Goal: Transaction & Acquisition: Purchase product/service

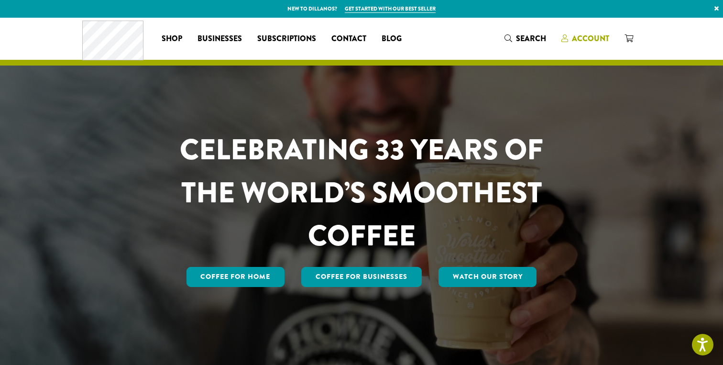
scroll to position [6, 0]
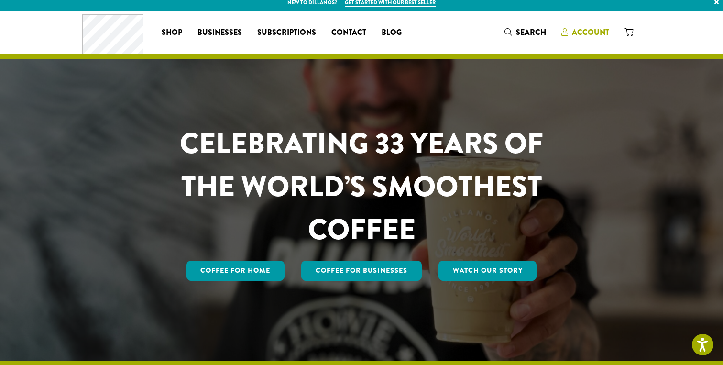
click at [583, 28] on span "Account" at bounding box center [590, 32] width 37 height 11
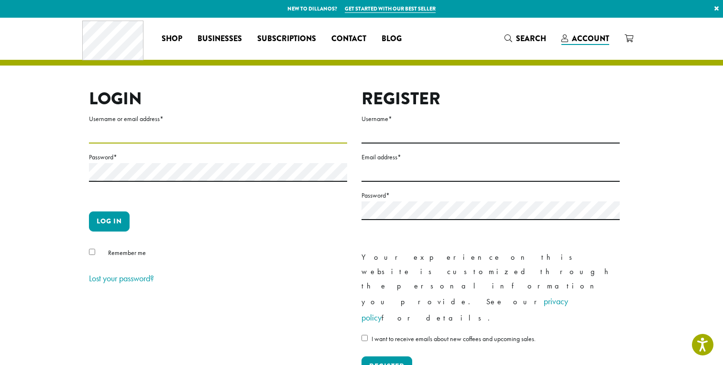
click at [261, 132] on input "Username or email address *" at bounding box center [218, 134] width 258 height 19
click at [89, 151] on nordpass-icon at bounding box center [89, 151] width 0 height 0
click at [258, 137] on input "Username or email address *" at bounding box center [218, 134] width 258 height 19
type input "**********"
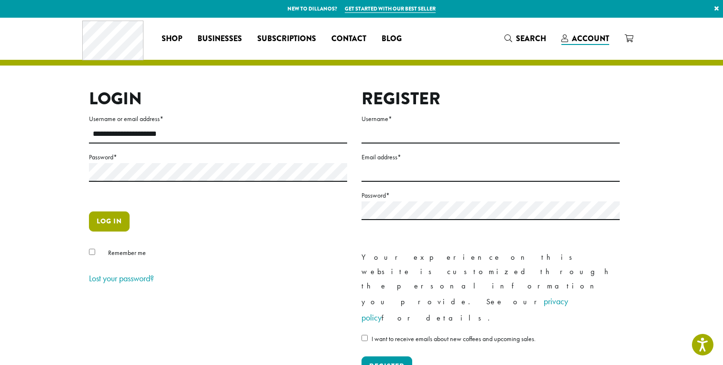
click at [99, 223] on button "Log in" at bounding box center [109, 221] width 41 height 20
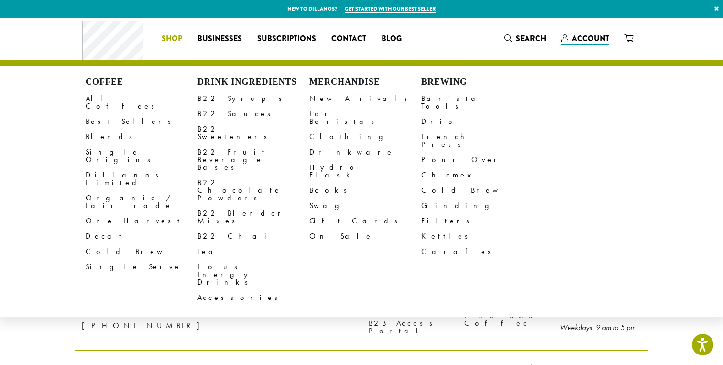
click at [172, 39] on span "Shop" at bounding box center [172, 39] width 21 height 12
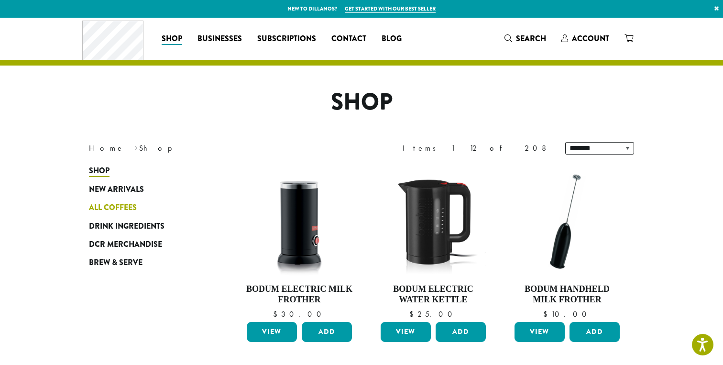
click at [112, 207] on span "All Coffees" at bounding box center [113, 208] width 48 height 12
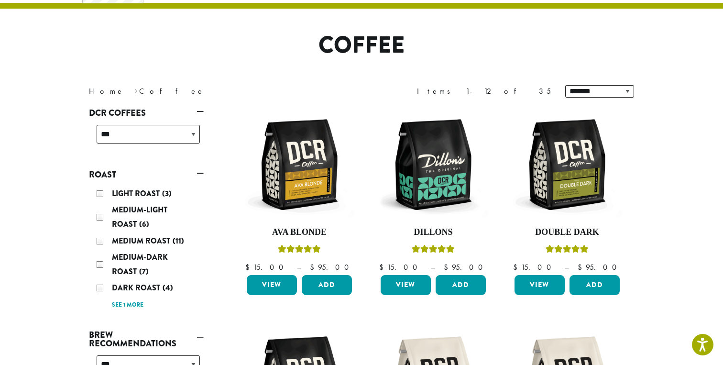
scroll to position [65, 0]
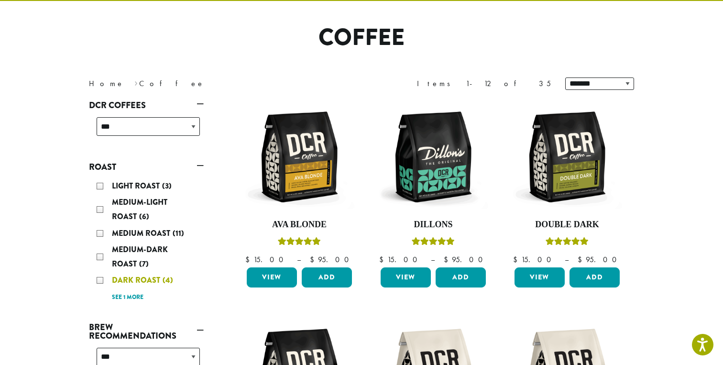
click at [143, 276] on span "Dark Roast" at bounding box center [137, 279] width 51 height 11
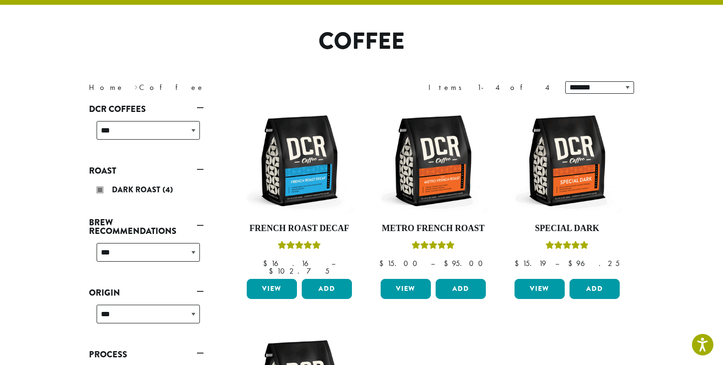
scroll to position [59, 0]
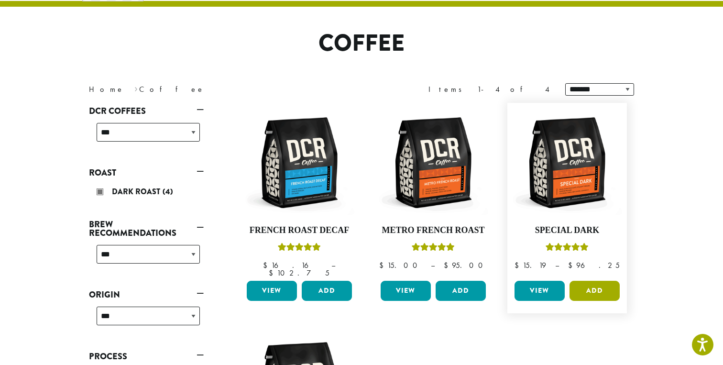
click at [591, 281] on button "Add" at bounding box center [595, 291] width 50 height 20
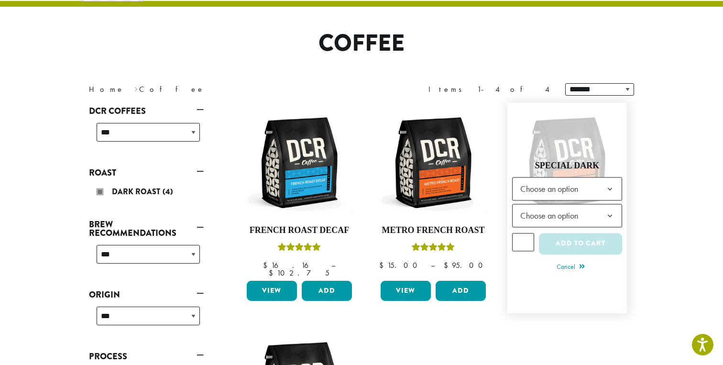
click at [586, 188] on span "Choose an option" at bounding box center [551, 188] width 71 height 19
click at [561, 207] on span "Choose an option" at bounding box center [551, 215] width 71 height 19
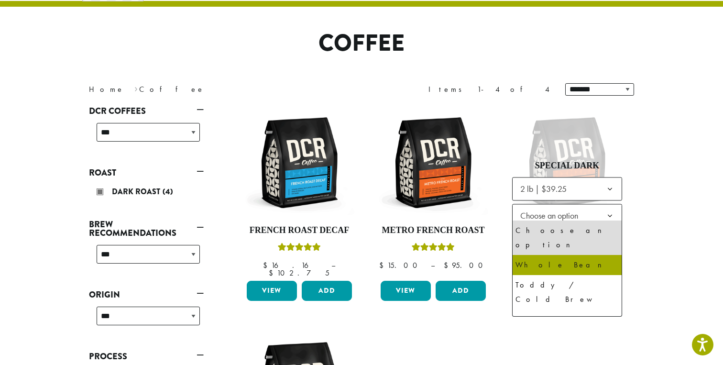
select select "**********"
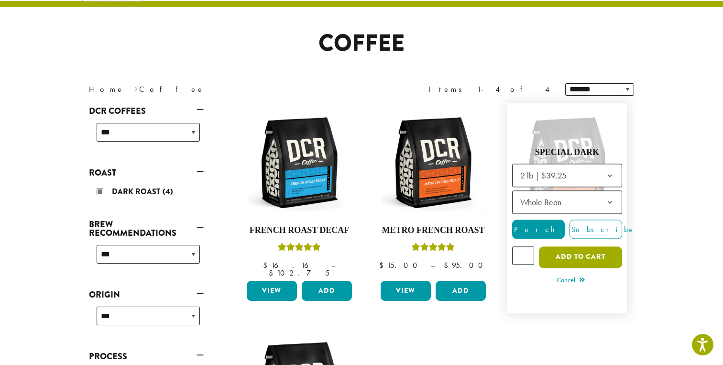
click at [589, 251] on button "Add to cart" at bounding box center [580, 257] width 83 height 22
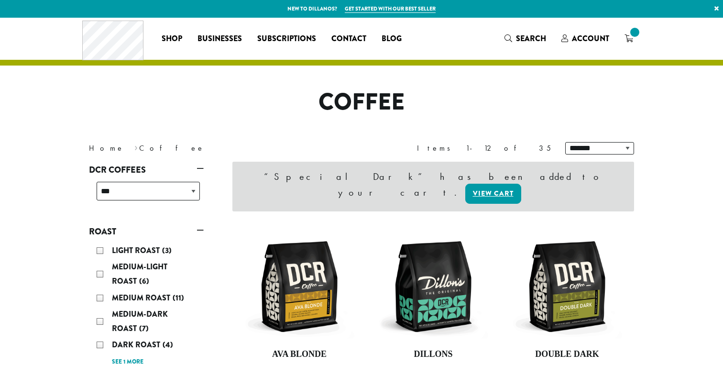
click at [630, 42] on icon at bounding box center [629, 38] width 9 height 8
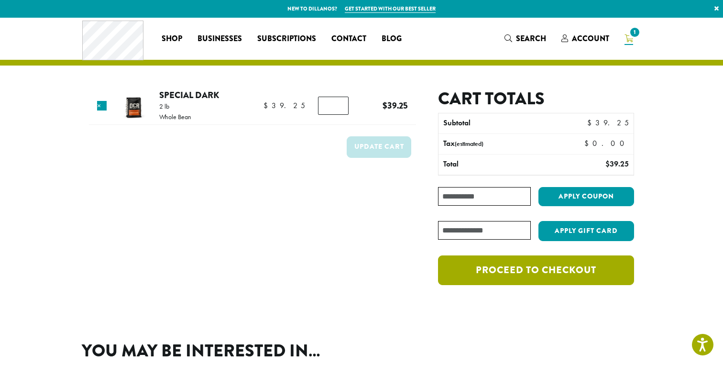
click at [551, 269] on link "Proceed to checkout" at bounding box center [536, 270] width 196 height 30
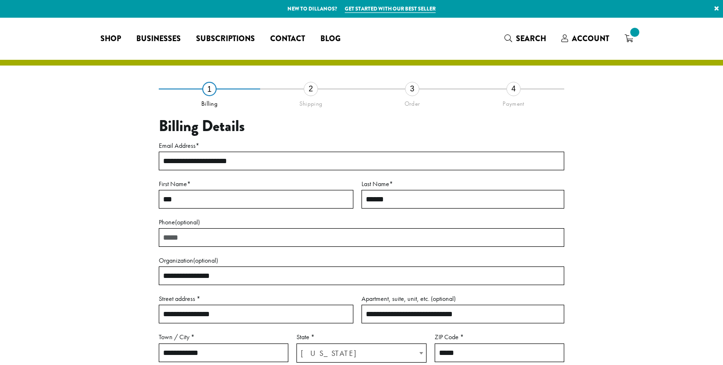
select select "**"
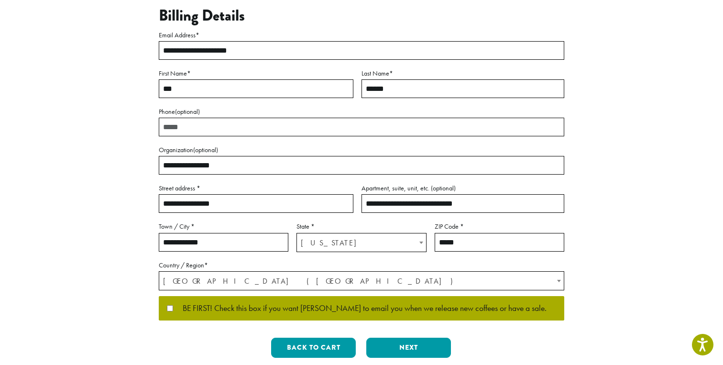
scroll to position [256, 0]
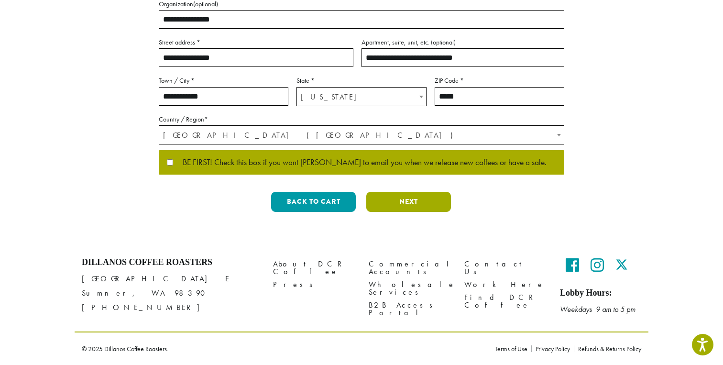
click at [416, 200] on button "Next" at bounding box center [408, 202] width 85 height 20
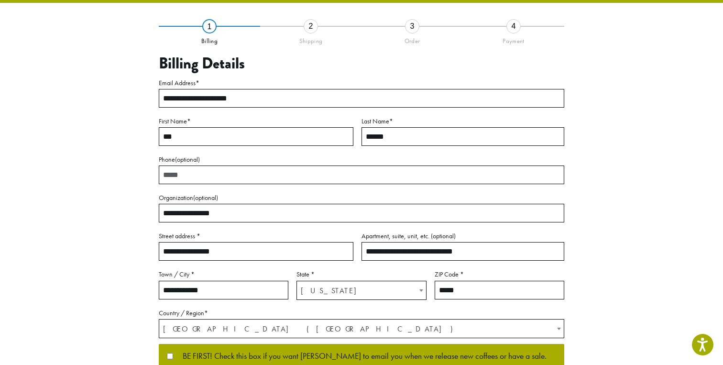
scroll to position [39, 0]
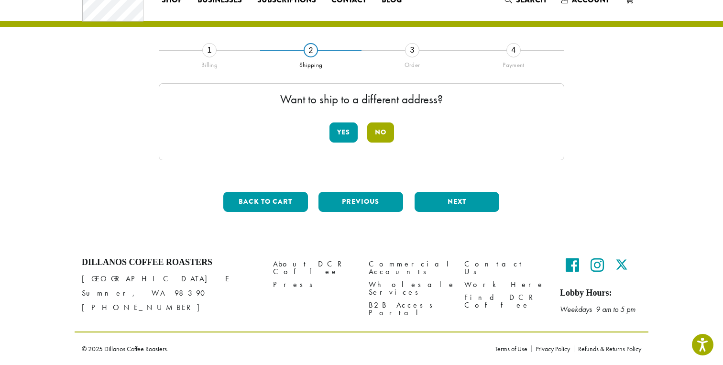
click at [380, 140] on button "No" at bounding box center [380, 132] width 27 height 20
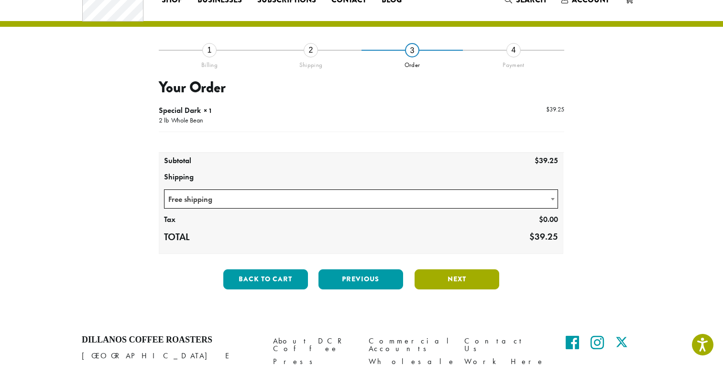
click at [450, 286] on button "Next" at bounding box center [457, 279] width 85 height 20
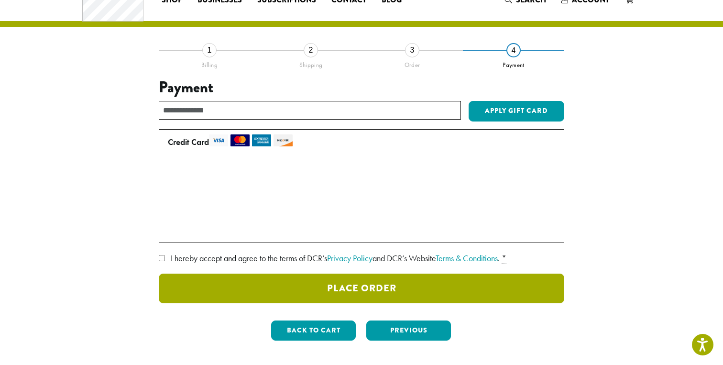
click at [410, 285] on button "Place Order" at bounding box center [362, 289] width 406 height 30
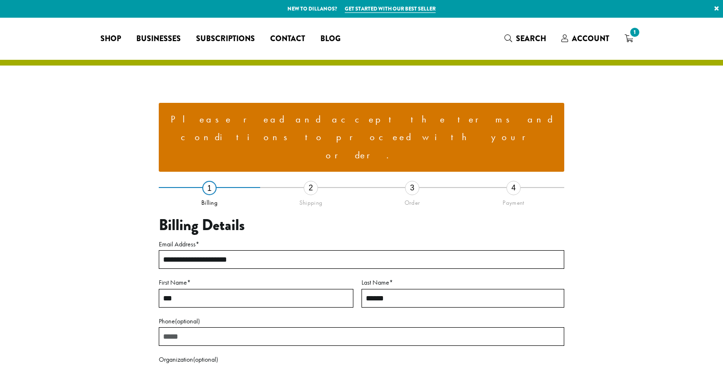
select select "**"
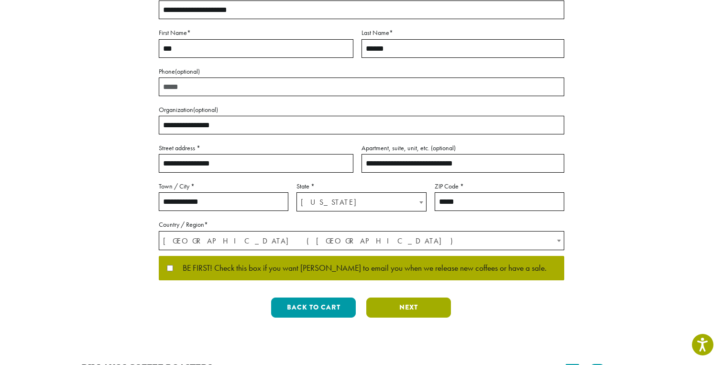
click at [416, 297] on button "Next" at bounding box center [408, 307] width 85 height 20
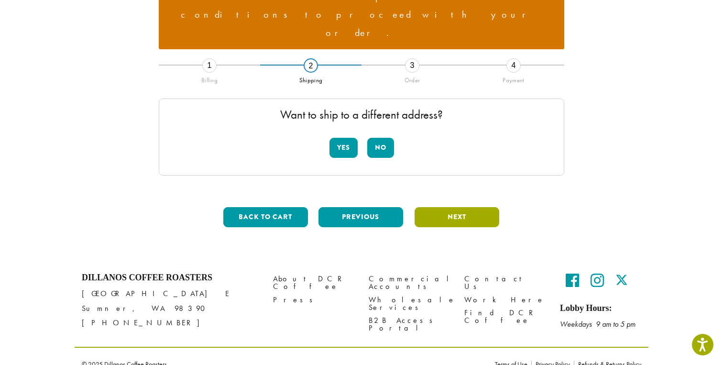
scroll to position [102, 0]
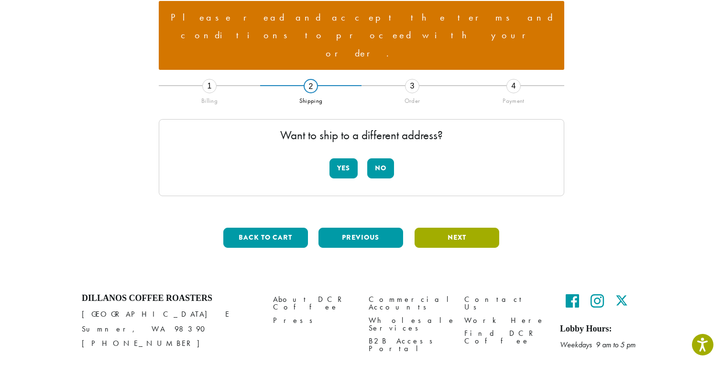
click at [443, 228] on button "Next" at bounding box center [457, 238] width 85 height 20
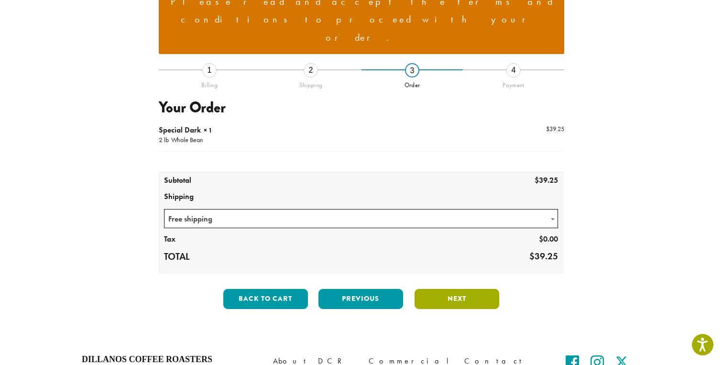
click at [455, 289] on button "Next" at bounding box center [457, 299] width 85 height 20
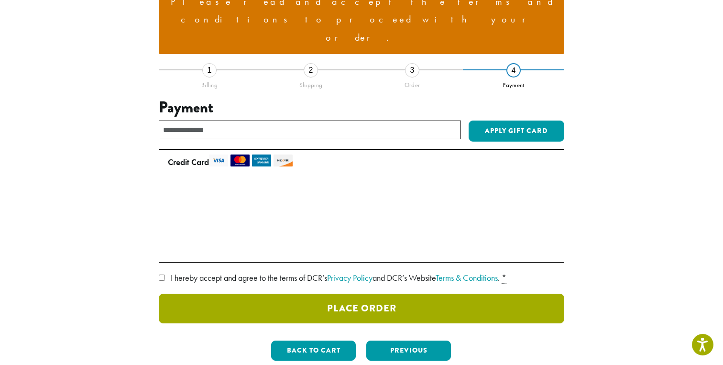
click at [398, 294] on button "Place Order" at bounding box center [362, 309] width 406 height 30
